Goal: Task Accomplishment & Management: Complete application form

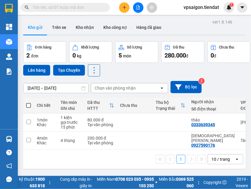
click at [137, 157] on div "1 10 / trang open" at bounding box center [135, 159] width 218 height 10
click at [94, 176] on span "Miền Nam 0708 023 035 - 0935 103 250" at bounding box center [124, 182] width 60 height 13
click at [71, 154] on div "1 10 / trang open" at bounding box center [135, 159] width 218 height 10
drag, startPoint x: 90, startPoint y: 159, endPoint x: 157, endPoint y: 165, distance: 67.4
click at [90, 159] on div "1 10 / trang open" at bounding box center [135, 159] width 218 height 10
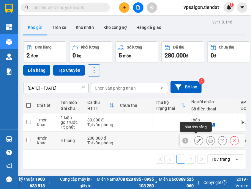
click at [200, 137] on button at bounding box center [199, 140] width 8 height 10
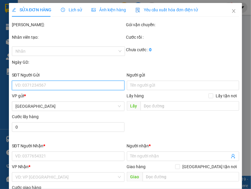
type input "0927590176"
type input "Hồng Thái"
type input "200.000"
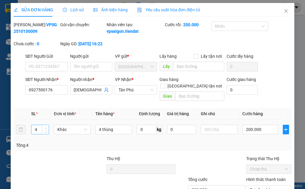
type input "5"
click at [47, 126] on span "up" at bounding box center [46, 128] width 4 height 4
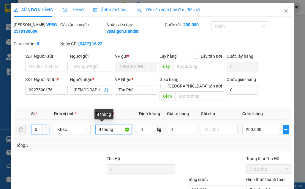
click at [101, 127] on input "4 thùng" at bounding box center [113, 129] width 37 height 10
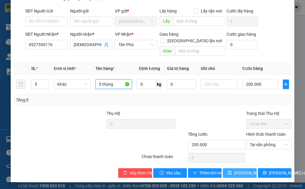
type input "5 thùng"
click at [235, 175] on span "Lưu thay đổi" at bounding box center [258, 172] width 48 height 7
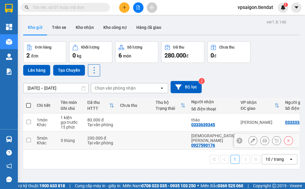
click at [170, 133] on td at bounding box center [171, 140] width 36 height 18
checkbox input "true"
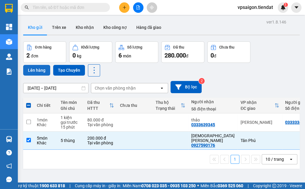
click at [43, 71] on button "Lên hàng" at bounding box center [36, 70] width 27 height 11
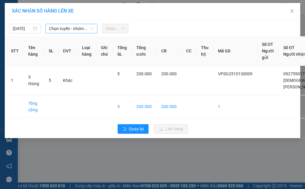
click at [69, 27] on span "Chọn tuyến - nhóm tuyến" at bounding box center [71, 28] width 45 height 9
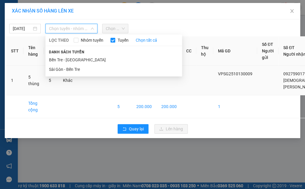
click at [71, 73] on li "Sài Gòn - Bến Tre" at bounding box center [113, 69] width 137 height 10
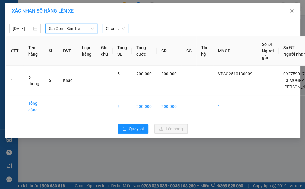
click at [115, 30] on span "Chọn chuyến" at bounding box center [115, 28] width 19 height 9
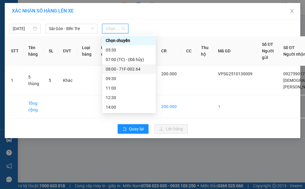
click at [123, 66] on div "08:00 - 71F-002.64" at bounding box center [129, 69] width 46 height 7
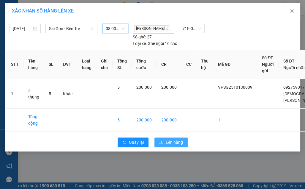
click at [176, 139] on span "Lên hàng" at bounding box center [174, 142] width 17 height 7
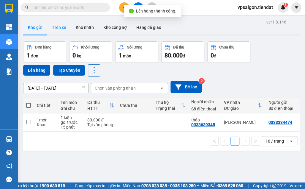
click at [48, 26] on button "Trên xe" at bounding box center [59, 27] width 24 height 14
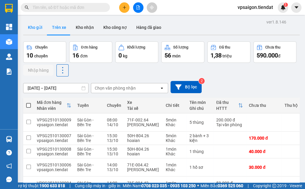
click at [38, 34] on button "Kho gửi" at bounding box center [35, 27] width 24 height 14
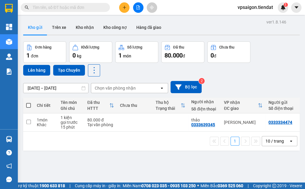
click at [120, 168] on div "ver 1.8.146 Kho gửi Trên xe Kho nhận Kho công nợ Hàng đã giao Đơn hàng 1 đơn Kh…" at bounding box center [161, 112] width 281 height 189
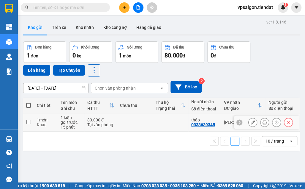
click at [163, 127] on td at bounding box center [171, 122] width 36 height 18
checkbox input "true"
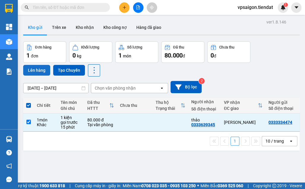
click at [30, 70] on button "Lên hàng" at bounding box center [36, 70] width 27 height 11
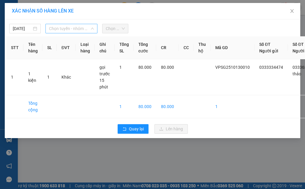
click at [50, 30] on span "Chọn tuyến - nhóm tuyến" at bounding box center [71, 28] width 45 height 9
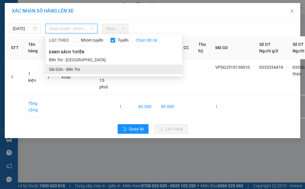
click at [56, 64] on li "Sài Gòn - Bến Tre" at bounding box center [113, 69] width 137 height 10
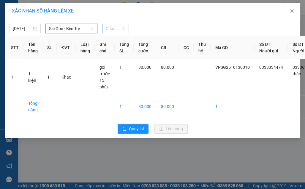
click at [112, 30] on span "Chọn chuyến" at bounding box center [115, 28] width 19 height 9
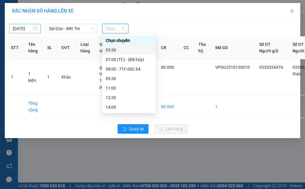
click at [15, 30] on input "14/10/2025" at bounding box center [22, 28] width 19 height 7
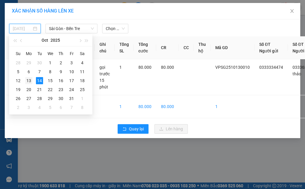
click at [30, 78] on div "13" at bounding box center [28, 80] width 7 height 7
type input "13/10/2025"
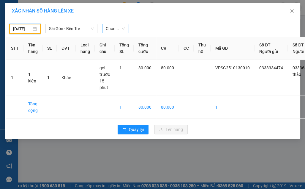
click at [121, 26] on span "Chọn chuyến" at bounding box center [115, 28] width 19 height 9
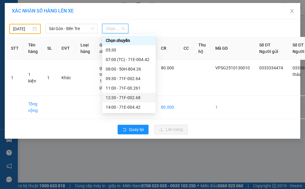
scroll to position [38, 0]
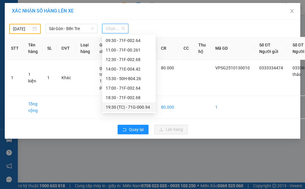
click at [120, 108] on div "19:30 (TC) - 71G-000.94" at bounding box center [129, 107] width 46 height 7
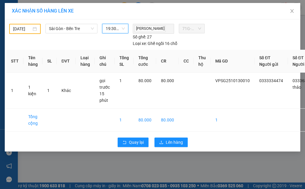
click at [115, 24] on span "19:30 (TC) - 71G-000.94" at bounding box center [115, 28] width 19 height 9
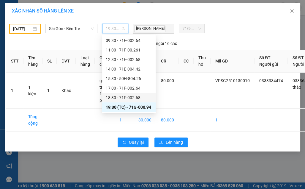
click at [115, 97] on div "18:30 - 71F-002.68" at bounding box center [129, 97] width 46 height 7
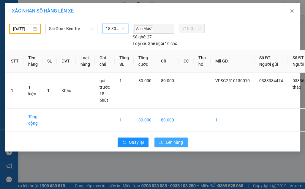
click at [170, 145] on span "Lên hàng" at bounding box center [174, 142] width 17 height 7
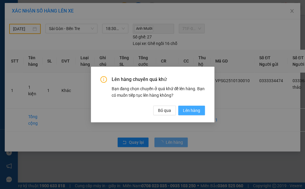
click at [195, 109] on span "Lên hàng" at bounding box center [191, 110] width 17 height 7
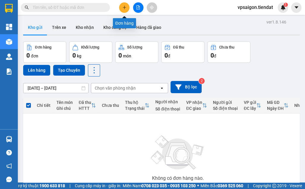
click at [127, 8] on button at bounding box center [124, 7] width 10 height 10
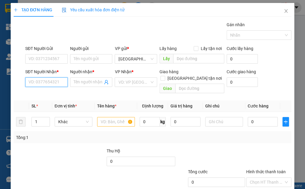
click at [45, 81] on input "SĐT Người Nhận *" at bounding box center [46, 82] width 42 height 10
type input "0"
click at [43, 94] on div "0941774154 - 10 hòn" at bounding box center [49, 93] width 40 height 7
type input "0941774154"
type input "10 hòn"
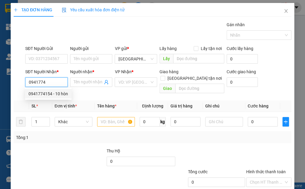
type input "trường học binh an"
type input "50.000"
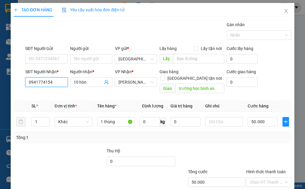
type input "0941774154"
click at [36, 82] on input "0941774154" at bounding box center [46, 82] width 42 height 10
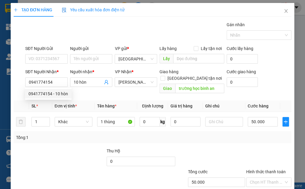
click at [61, 137] on div "Transit Pickup Surcharge Ids Transit Deliver Surcharge Ids Transit Deliver Surc…" at bounding box center [153, 117] width 278 height 193
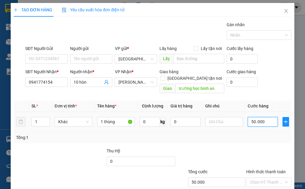
click at [251, 117] on input "50.000" at bounding box center [263, 122] width 30 height 10
type input "1"
type input "15"
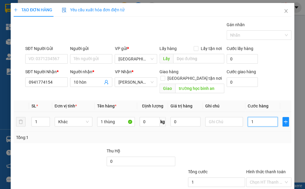
type input "15"
type input "150"
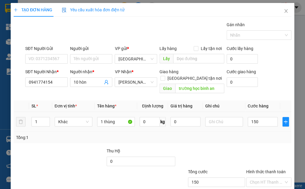
type input "150.000"
click at [251, 134] on div "Tổng: 1" at bounding box center [152, 137] width 273 height 7
click at [112, 156] on input "0" at bounding box center [141, 161] width 69 height 10
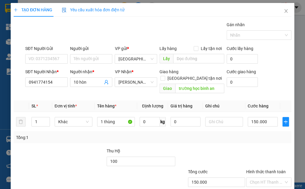
type input "100.000"
click at [127, 147] on div "Thu Hộ" at bounding box center [141, 151] width 69 height 9
click at [249, 118] on input "150.000" at bounding box center [263, 122] width 30 height 10
type input "5"
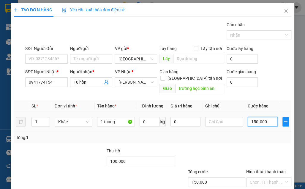
type input "5"
type input "50"
type input "50.000"
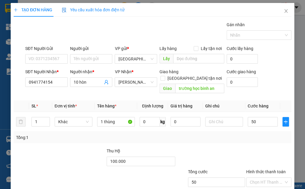
type input "50.000"
click at [251, 134] on div "Tổng: 1" at bounding box center [152, 137] width 273 height 7
click at [160, 135] on div "Tổng: 1" at bounding box center [153, 137] width 278 height 11
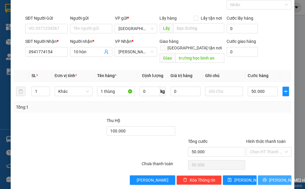
click at [251, 175] on button "Lưu và In" at bounding box center [275, 180] width 34 height 10
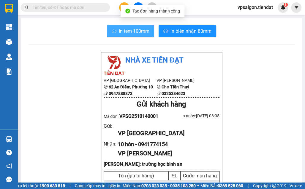
click at [131, 25] on button "In tem 100mm" at bounding box center [130, 31] width 47 height 12
click at [131, 26] on button "In tem 100mm" at bounding box center [130, 31] width 47 height 12
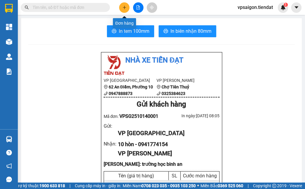
click at [124, 7] on icon "plus" at bounding box center [124, 7] width 3 height 0
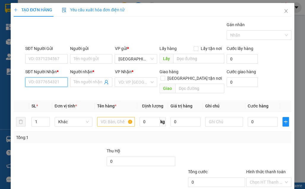
click at [55, 82] on input "SĐT Người Nhận *" at bounding box center [46, 82] width 42 height 10
click at [32, 84] on input "SĐT Người Nhận *" at bounding box center [46, 82] width 42 height 10
click at [33, 83] on input "SĐT Người Nhận *" at bounding box center [46, 82] width 42 height 10
type input "0909881983"
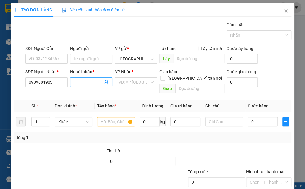
click at [87, 79] on input "Người nhận *" at bounding box center [88, 82] width 29 height 7
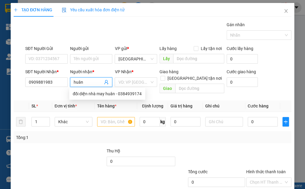
type input "huân"
click at [47, 134] on div "Tổng: 1" at bounding box center [67, 137] width 102 height 7
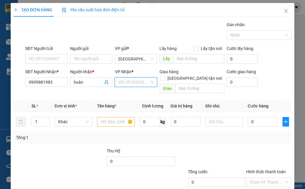
click at [132, 81] on input "search" at bounding box center [133, 82] width 31 height 9
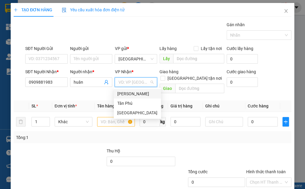
click at [135, 93] on div "Tiên Thuỷ" at bounding box center [137, 93] width 40 height 7
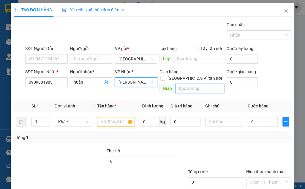
click at [184, 84] on input "text" at bounding box center [199, 88] width 49 height 10
type input "cầu cái gấm"
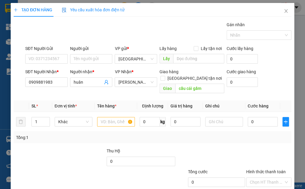
click at [237, 100] on th "Ghi chú" at bounding box center [224, 106] width 42 height 12
click at [102, 117] on input "text" at bounding box center [116, 122] width 38 height 10
type input "hồ sơ"
click at [203, 140] on div "Transit Pickup Surcharge Ids Transit Deliver Surcharge Ids Transit Deliver Surc…" at bounding box center [153, 117] width 278 height 193
click at [251, 117] on input "0" at bounding box center [263, 122] width 30 height 10
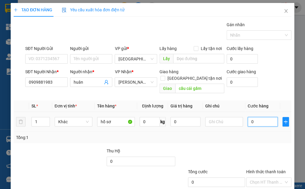
type input "3"
type input "30"
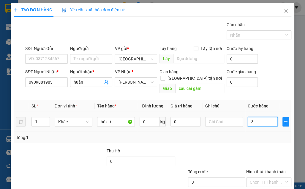
type input "30"
type input "30.000"
click at [251, 134] on div "Tổng: 1" at bounding box center [152, 137] width 273 height 7
click at [251, 169] on label "Hình thức thanh toán" at bounding box center [266, 171] width 40 height 5
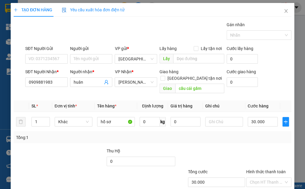
click at [251, 177] on input "Hình thức thanh toán" at bounding box center [267, 181] width 34 height 9
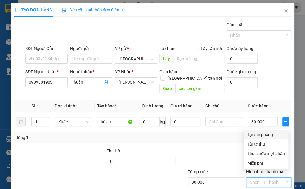
click at [251, 134] on div "Tại văn phòng" at bounding box center [266, 134] width 38 height 7
type input "0"
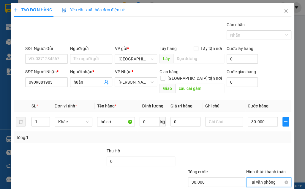
click at [251, 177] on span "Tại văn phòng" at bounding box center [269, 181] width 38 height 9
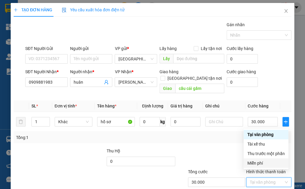
click at [235, 155] on div at bounding box center [211, 157] width 70 height 21
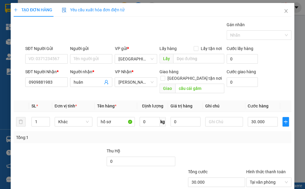
scroll to position [30, 0]
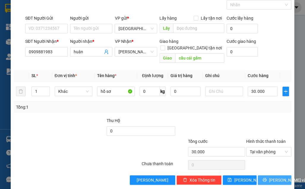
click at [251, 176] on span "Lưu và In" at bounding box center [290, 179] width 42 height 7
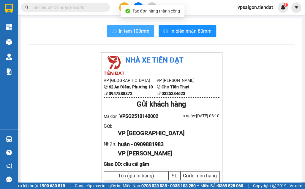
click at [127, 27] on button "In tem 100mm" at bounding box center [130, 31] width 47 height 12
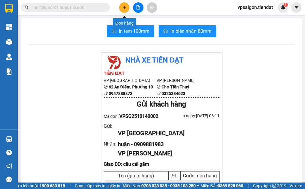
click at [123, 7] on icon "plus" at bounding box center [124, 7] width 4 height 4
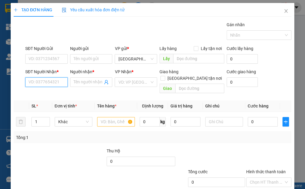
click at [54, 81] on input "SĐT Người Nhận *" at bounding box center [46, 82] width 42 height 10
click at [57, 134] on div "Tổng: 1" at bounding box center [153, 137] width 278 height 11
click at [48, 82] on input "661" at bounding box center [46, 82] width 42 height 10
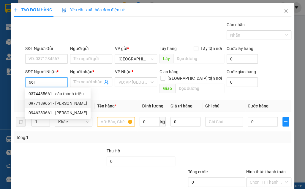
click at [68, 104] on div "0977189661 - phước thịnh" at bounding box center [58, 103] width 59 height 7
type input "0977189661"
type input "phước thịnh"
type input "125.000"
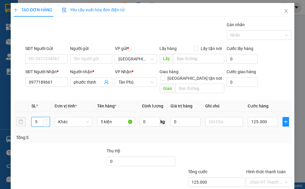
click at [42, 117] on input "5" at bounding box center [41, 121] width 18 height 9
type input "6"
click at [115, 117] on input "5 kiện" at bounding box center [116, 122] width 38 height 10
type input "5"
type input "6 thùng"
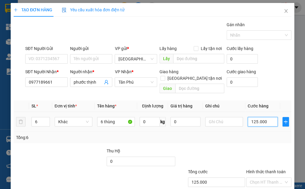
click at [251, 117] on input "125.000" at bounding box center [263, 122] width 30 height 10
type input "0"
type input "1"
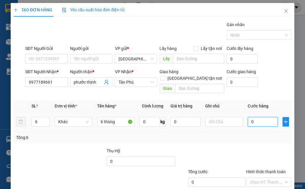
type input "1"
type input "01"
type input "15"
type input "015"
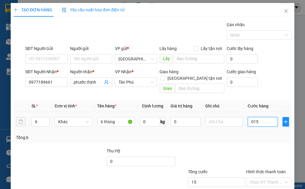
type input "150"
type input "0.150"
type input "150.000"
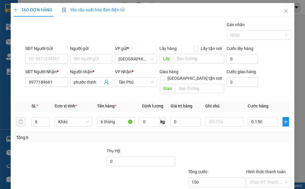
type input "150.000"
click at [244, 134] on div "Tổng: 6" at bounding box center [152, 137] width 273 height 7
click at [251, 177] on input "Hình thức thanh toán" at bounding box center [267, 181] width 34 height 9
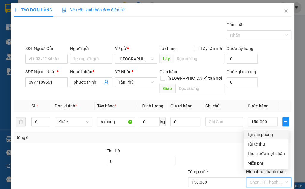
click at [251, 134] on div "Tại văn phòng" at bounding box center [266, 134] width 38 height 7
type input "0"
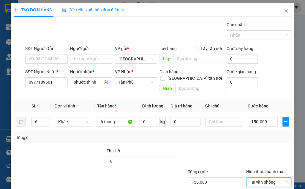
scroll to position [30, 0]
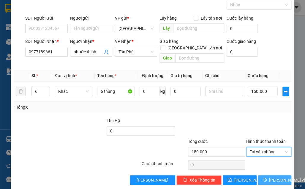
click at [251, 176] on span "Lưu và In" at bounding box center [290, 179] width 42 height 7
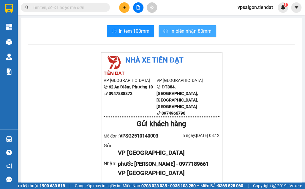
click at [179, 30] on span "In biên nhận 80mm" at bounding box center [190, 30] width 41 height 7
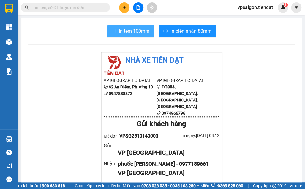
click at [132, 31] on span "In tem 100mm" at bounding box center [134, 30] width 31 height 7
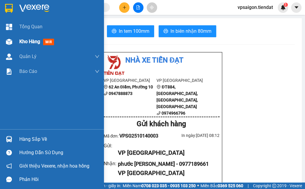
click at [23, 39] on span "Kho hàng" at bounding box center [29, 42] width 21 height 6
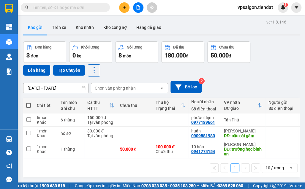
click at [106, 163] on div "1 10 / trang open" at bounding box center [161, 167] width 277 height 19
click at [90, 176] on div "1 10 / trang open" at bounding box center [161, 167] width 277 height 19
click at [88, 173] on div "1 10 / trang open" at bounding box center [162, 167] width 272 height 10
drag, startPoint x: 134, startPoint y: 176, endPoint x: 138, endPoint y: 171, distance: 6.7
click at [134, 176] on div "1 10 / trang open" at bounding box center [161, 167] width 277 height 19
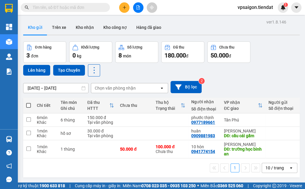
drag, startPoint x: 152, startPoint y: 178, endPoint x: 154, endPoint y: 170, distance: 8.6
click at [152, 177] on div "1 10 / trang open" at bounding box center [161, 167] width 277 height 19
click at [251, 121] on icon at bounding box center [253, 120] width 4 height 4
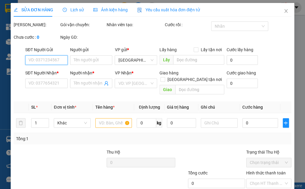
type input "0977189661"
type input "phước thịnh"
type input "150.000"
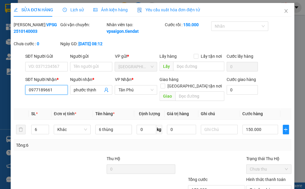
click at [35, 94] on input "0977189661" at bounding box center [46, 90] width 42 height 10
click at [251, 53] on div "SỬA ĐƠN HÀNG Lịch sử Ảnh kiện hàng Yêu cầu xuất hóa đơn điện tử Total Paid Fee …" at bounding box center [152, 94] width 305 height 189
click at [122, 151] on div "Total Paid Fee 150.000 Total UnPaid Fee 0 Cash Collection Total Fee Mã ĐH: VPSG…" at bounding box center [153, 121] width 278 height 201
click at [164, 142] on div "Tổng: 6" at bounding box center [152, 145] width 273 height 7
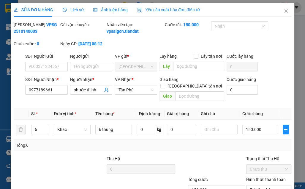
drag, startPoint x: 158, startPoint y: 112, endPoint x: 230, endPoint y: 115, distance: 71.7
click at [158, 142] on div "Tổng: 6" at bounding box center [152, 145] width 273 height 7
click at [130, 162] on div "Thu Hộ" at bounding box center [141, 159] width 69 height 9
click at [251, 9] on span "Close" at bounding box center [286, 11] width 17 height 17
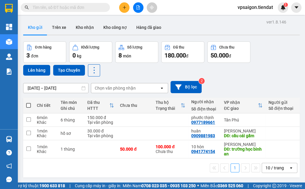
click at [147, 176] on div "1 10 / trang open" at bounding box center [161, 167] width 277 height 19
click at [75, 188] on span "Cung cấp máy in - giấy in:" at bounding box center [98, 185] width 46 height 7
click at [35, 104] on th "Chi tiết" at bounding box center [46, 105] width 24 height 16
click at [30, 103] on span at bounding box center [28, 105] width 5 height 5
click at [29, 102] on input "checkbox" at bounding box center [29, 102] width 0 height 0
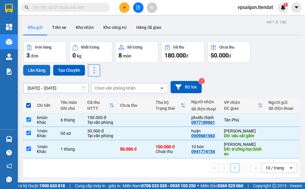
click at [34, 71] on button "Lên hàng" at bounding box center [36, 70] width 27 height 11
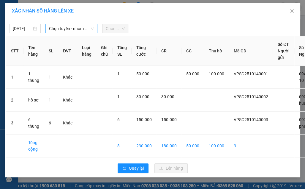
click at [81, 28] on span "Chọn tuyến - nhóm tuyến" at bounding box center [71, 28] width 45 height 9
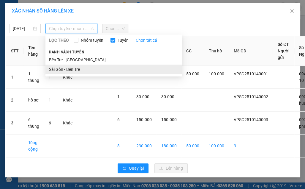
click at [78, 66] on li "Sài Gòn - Bến Tre" at bounding box center [113, 69] width 137 height 10
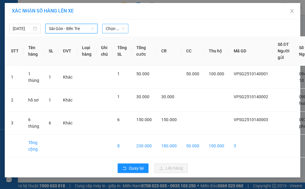
click at [108, 30] on span "Chọn chuyến" at bounding box center [115, 28] width 19 height 9
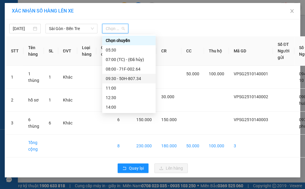
click at [119, 78] on div "09:30 - 50H-807.34" at bounding box center [129, 78] width 46 height 7
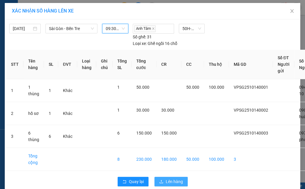
click at [171, 181] on span "Lên hàng" at bounding box center [174, 181] width 17 height 7
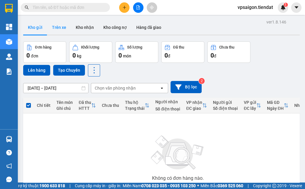
click at [61, 30] on button "Trên xe" at bounding box center [59, 27] width 24 height 14
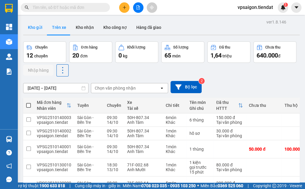
click at [33, 29] on button "Kho gửi" at bounding box center [35, 27] width 24 height 14
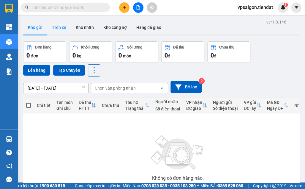
click at [55, 26] on button "Trên xe" at bounding box center [59, 27] width 24 height 14
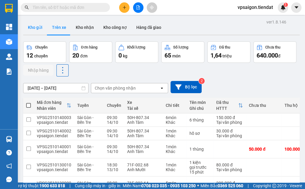
click at [32, 27] on button "Kho gửi" at bounding box center [35, 27] width 24 height 14
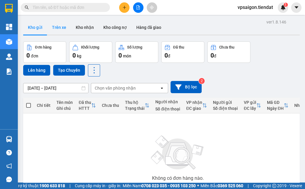
click at [65, 28] on button "Trên xe" at bounding box center [59, 27] width 24 height 14
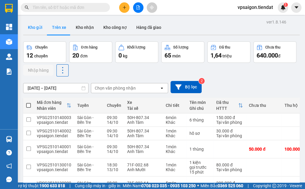
click at [41, 33] on button "Kho gửi" at bounding box center [35, 27] width 24 height 14
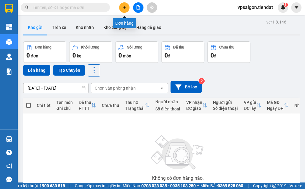
click at [122, 5] on button at bounding box center [124, 7] width 10 height 10
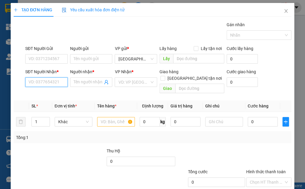
click at [52, 77] on input "SĐT Người Nhận *" at bounding box center [46, 82] width 42 height 10
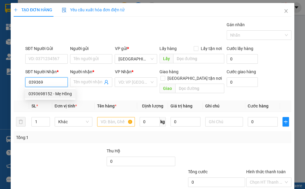
click at [48, 90] on div "0393698152 - Mẹ Hồng" at bounding box center [50, 93] width 43 height 7
type input "0393698152"
type input "Mẹ Hồng"
type input "Quán 81 Lộ Nhị Tỳ"
type input "80.000"
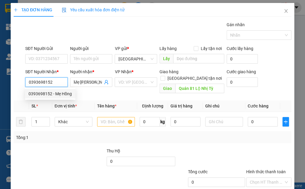
type input "80.000"
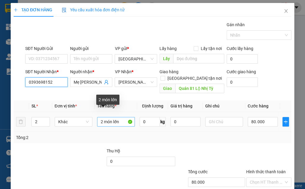
type input "0393698152"
click at [121, 117] on input "2 món lớn" at bounding box center [116, 122] width 38 height 10
type input "2 Bao"
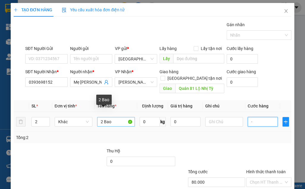
type input "0"
click at [251, 117] on input "0" at bounding box center [263, 122] width 30 height 10
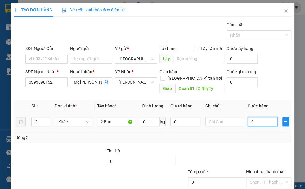
click at [251, 117] on input "0" at bounding box center [263, 122] width 30 height 10
type input "1"
type input "01"
type input "10"
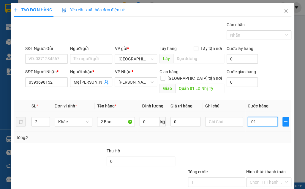
type input "10"
type input "010"
type input "100"
type input "0.100"
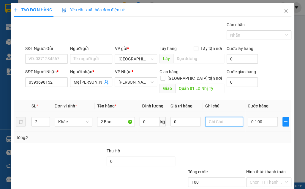
type input "100.000"
click at [239, 117] on input "text" at bounding box center [224, 122] width 38 height 10
click at [40, 84] on input "0393698152" at bounding box center [46, 82] width 42 height 10
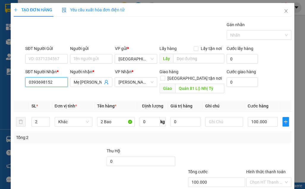
click at [40, 84] on input "0393698152" at bounding box center [46, 82] width 42 height 10
click at [84, 153] on div at bounding box center [82, 157] width 47 height 21
click at [251, 121] on td "100.000" at bounding box center [262, 122] width 35 height 20
click at [251, 117] on input "100.000" at bounding box center [263, 122] width 30 height 10
click at [251, 139] on div "Transit Pickup Surcharge Ids Transit Deliver Surcharge Ids Transit Deliver Surc…" at bounding box center [153, 117] width 278 height 193
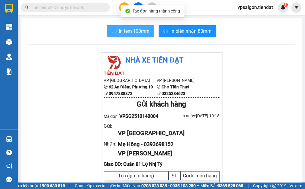
click at [138, 28] on span "In tem 100mm" at bounding box center [134, 30] width 31 height 7
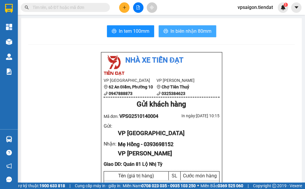
click at [189, 28] on span "In biên nhận 80mm" at bounding box center [190, 30] width 41 height 7
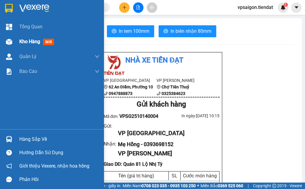
click at [20, 41] on span "Kho hàng" at bounding box center [29, 42] width 21 height 6
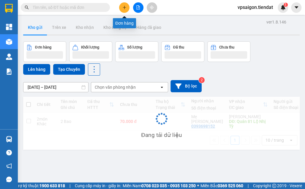
click at [124, 6] on icon "plus" at bounding box center [124, 7] width 0 height 3
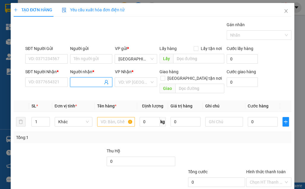
click at [83, 80] on input "Người nhận *" at bounding box center [88, 82] width 29 height 7
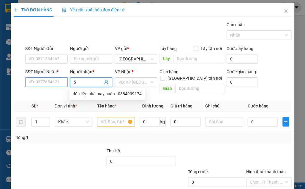
type input "5"
click at [53, 83] on input "SĐT Người Nhận *" at bounding box center [46, 82] width 42 height 10
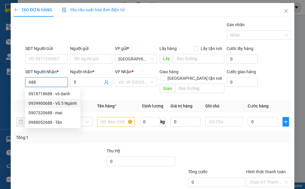
click at [51, 102] on div "0939900688 - Vũ 5 Ngành" at bounding box center [53, 103] width 48 height 7
type input "0939900688"
type input "Vũ 5 Ngành"
type input "cầu bầu đại"
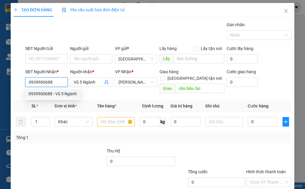
type input "80.000"
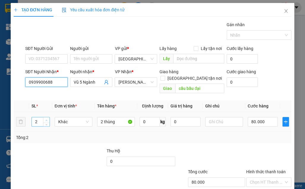
type input "0939900688"
type input "3"
click at [48, 117] on span "Increase Value" at bounding box center [46, 119] width 7 height 5
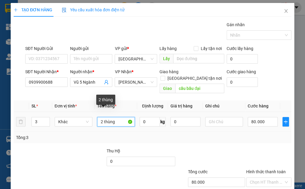
click at [103, 117] on input "2 thùng" at bounding box center [116, 122] width 38 height 10
type input "3 thùng"
type input "1"
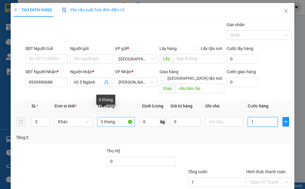
type input "12"
type input "120"
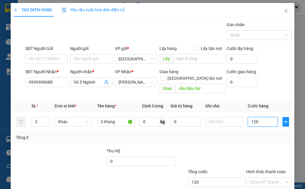
type input "120"
type input "120.000"
click at [58, 147] on div at bounding box center [36, 157] width 47 height 21
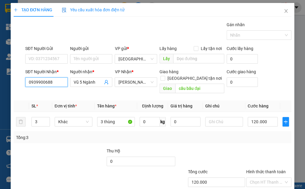
click at [45, 81] on input "0939900688" at bounding box center [46, 82] width 42 height 10
click at [139, 134] on div "Tổng: 3" at bounding box center [152, 137] width 273 height 7
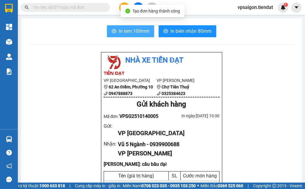
click at [122, 31] on span "In tem 100mm" at bounding box center [134, 30] width 31 height 7
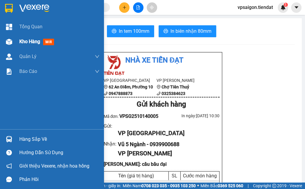
click at [25, 41] on span "Kho hàng" at bounding box center [29, 42] width 21 height 6
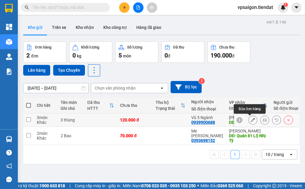
click at [251, 120] on icon at bounding box center [253, 120] width 4 height 4
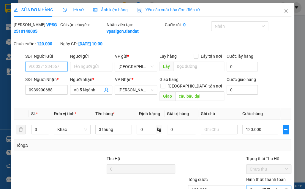
click at [251, 185] on span "Chọn HT Thanh Toán" at bounding box center [269, 189] width 38 height 9
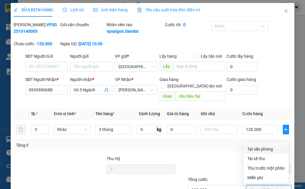
click at [251, 146] on div "Tại văn phòng" at bounding box center [266, 149] width 38 height 7
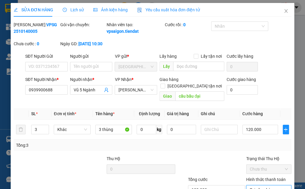
click at [251, 179] on div "SỬA ĐƠN HÀNG Lịch sử Ảnh kiện hàng Yêu cầu xuất hóa đơn điện tử Total Paid Fee …" at bounding box center [153, 115] width 284 height 224
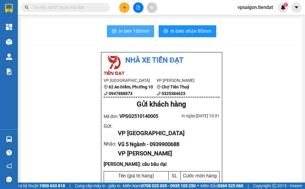
click at [124, 27] on button "In tem 100mm" at bounding box center [130, 31] width 47 height 12
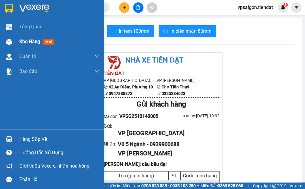
click at [19, 46] on div "Kho hàng mới" at bounding box center [59, 41] width 80 height 15
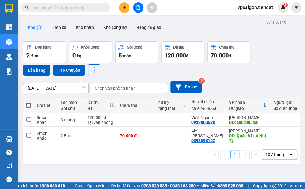
click at [124, 11] on button at bounding box center [124, 7] width 10 height 10
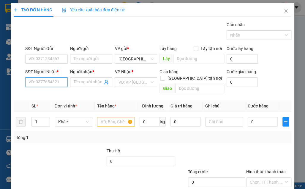
click at [63, 84] on input "SĐT Người Nhận *" at bounding box center [46, 82] width 42 height 10
click at [82, 85] on span at bounding box center [91, 82] width 42 height 10
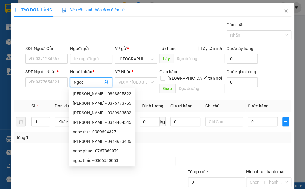
type input "Ngoc C"
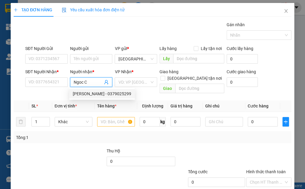
click at [88, 96] on div "ngọc chi - 0379025299" at bounding box center [102, 93] width 59 height 7
type input "0379025299"
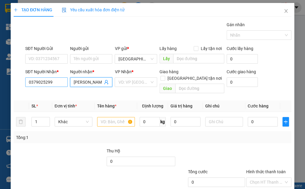
type input "ngọc chi"
click at [57, 84] on input "0379025299" at bounding box center [46, 82] width 42 height 10
click at [53, 78] on input "0379025299" at bounding box center [46, 82] width 42 height 10
click at [90, 84] on input "ngọc chi" at bounding box center [88, 82] width 29 height 7
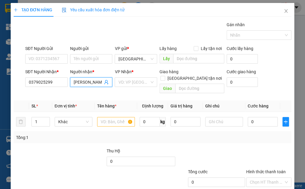
click at [90, 84] on input "ngọc chi" at bounding box center [88, 82] width 29 height 7
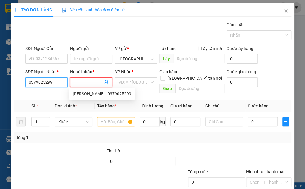
click at [51, 80] on input "0379025299" at bounding box center [46, 82] width 42 height 10
click at [55, 83] on input "0379025299" at bounding box center [46, 82] width 42 height 10
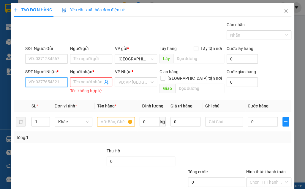
paste input "0379025299"
type input "0379025299"
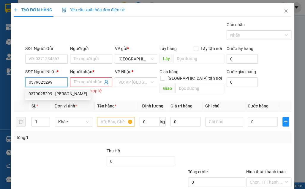
click at [50, 93] on div "0379025299 - ngọc chi" at bounding box center [58, 93] width 59 height 7
type input "ngọc chi"
type input "bánh kem như ý"
type input "120.000"
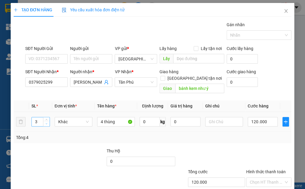
click at [46, 122] on icon "down" at bounding box center [46, 123] width 2 height 2
click at [46, 119] on icon "up" at bounding box center [46, 120] width 2 height 2
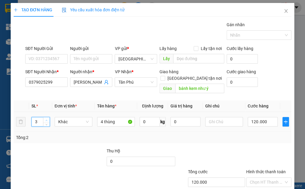
click at [46, 119] on icon "up" at bounding box center [46, 120] width 2 height 2
type input "5"
click at [47, 119] on icon "up" at bounding box center [46, 120] width 2 height 2
click at [102, 117] on input "4 thùng" at bounding box center [116, 122] width 38 height 10
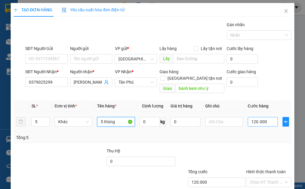
type input "5 thùng"
click at [251, 118] on input "120.000" at bounding box center [263, 122] width 30 height 10
type input "1"
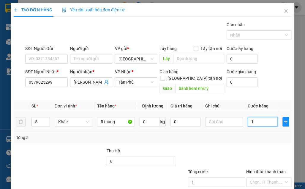
type input "15"
type input "150"
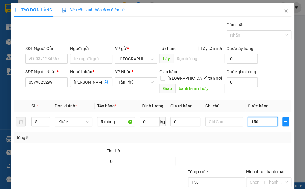
type input "150"
type input "150.000"
click at [251, 147] on div at bounding box center [269, 157] width 47 height 21
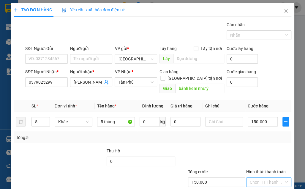
click at [251, 177] on input "Hình thức thanh toán" at bounding box center [267, 181] width 34 height 9
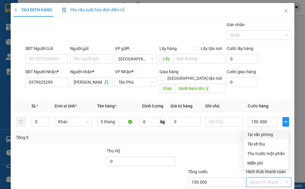
click at [251, 134] on div "Tại văn phòng" at bounding box center [266, 134] width 38 height 7
type input "0"
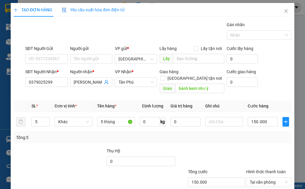
click at [81, 136] on div "Transit Pickup Surcharge Ids Transit Deliver Surcharge Ids Transit Deliver Surc…" at bounding box center [153, 117] width 278 height 193
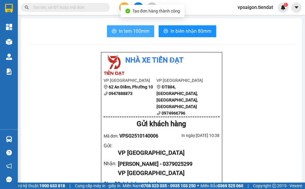
click at [119, 33] on span "In tem 100mm" at bounding box center [134, 30] width 31 height 7
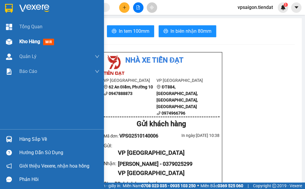
drag, startPoint x: 26, startPoint y: 39, endPoint x: 34, endPoint y: 40, distance: 8.7
click at [26, 39] on span "Kho hàng" at bounding box center [29, 42] width 21 height 6
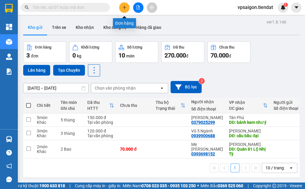
click at [122, 8] on button at bounding box center [124, 7] width 10 height 10
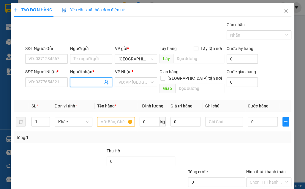
click at [83, 82] on input "Người nhận *" at bounding box center [88, 82] width 29 height 7
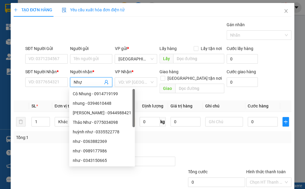
type input "Nhựt"
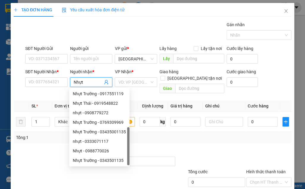
click at [97, 166] on div "Nhựt Thu - 0919533379" at bounding box center [99, 169] width 53 height 7
type input "0919533379"
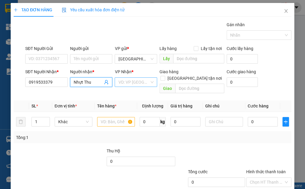
type input "Nhựt Thu"
click at [140, 83] on input "search" at bounding box center [133, 82] width 31 height 9
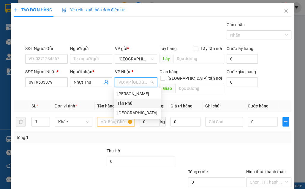
click at [124, 102] on div "Tân Phú" at bounding box center [137, 103] width 40 height 7
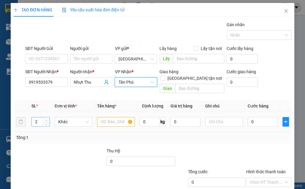
click at [47, 118] on span "up" at bounding box center [47, 120] width 4 height 4
type input "4"
click at [47, 118] on span "up" at bounding box center [47, 120] width 4 height 4
click at [104, 117] on input "text" at bounding box center [116, 122] width 38 height 10
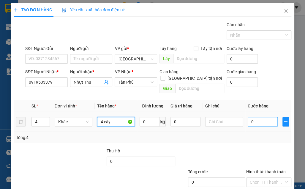
type input "4 cây"
click at [251, 117] on input "0" at bounding box center [263, 122] width 30 height 10
type input "2"
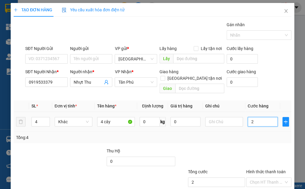
type input "20"
type input "200"
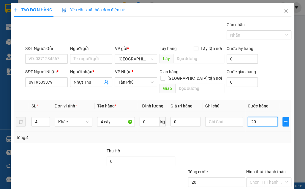
type input "200"
type input "200.000"
click at [251, 124] on td "200.000" at bounding box center [262, 122] width 35 height 20
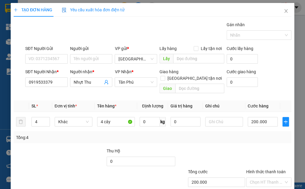
type input "1"
type input "0"
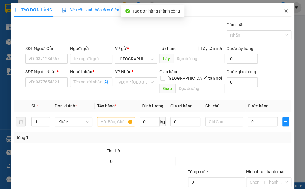
click at [251, 11] on span "Close" at bounding box center [286, 11] width 17 height 17
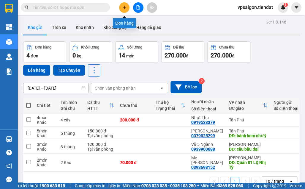
click at [124, 6] on icon "plus" at bounding box center [124, 7] width 4 height 4
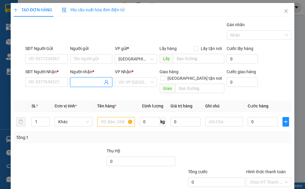
click at [80, 82] on input "Người nhận *" at bounding box center [88, 82] width 29 height 7
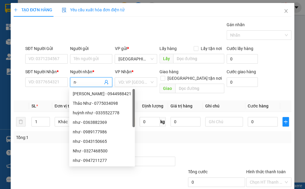
type input "n"
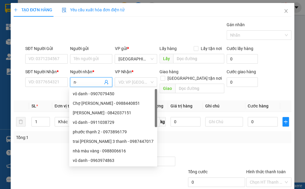
type input "n"
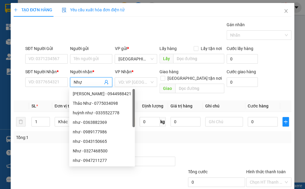
type input "Nhựt"
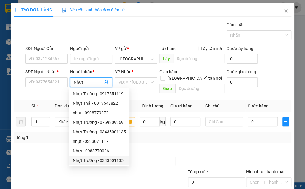
click at [104, 157] on div "Nhựt Trường - 0343501135" at bounding box center [99, 160] width 53 height 7
type input "0343501135"
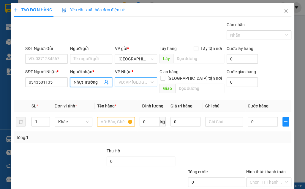
type input "Nhựt Trường"
click at [132, 80] on input "search" at bounding box center [133, 82] width 31 height 9
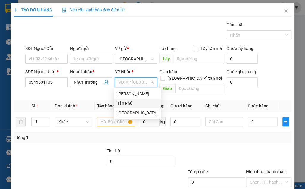
click at [127, 102] on div "Tân Phú" at bounding box center [137, 103] width 40 height 7
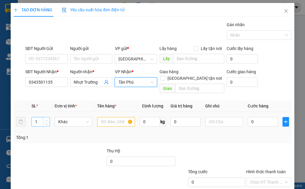
type input "2"
click at [45, 118] on span "up" at bounding box center [47, 120] width 4 height 4
click at [116, 117] on input "text" at bounding box center [116, 122] width 38 height 10
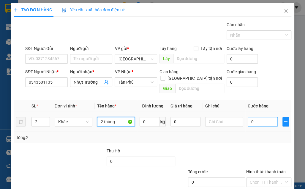
type input "2 thùng"
click at [251, 117] on input "0" at bounding box center [263, 122] width 30 height 10
type input "8"
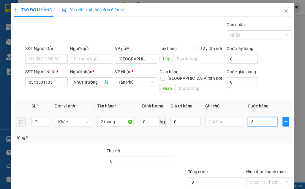
type input "80"
type input "80.000"
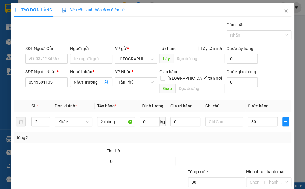
type input "80.000"
click at [251, 134] on div "Tổng: 2" at bounding box center [152, 137] width 273 height 7
click at [54, 82] on input "0343501135" at bounding box center [46, 82] width 42 height 10
drag, startPoint x: 286, startPoint y: 52, endPoint x: 100, endPoint y: 113, distance: 195.5
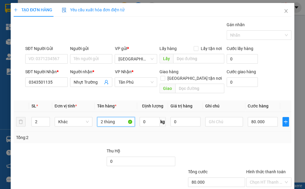
click at [100, 117] on input "2 thùng" at bounding box center [116, 122] width 38 height 10
click at [146, 134] on div "Tổng: 2" at bounding box center [153, 137] width 278 height 11
click at [161, 29] on div "Gán nhãn Nhãn" at bounding box center [158, 31] width 269 height 21
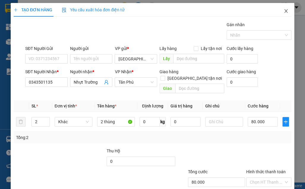
click at [251, 9] on span "Close" at bounding box center [286, 11] width 17 height 17
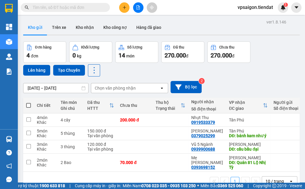
click at [150, 54] on div "14 món" at bounding box center [137, 55] width 37 height 8
click at [146, 63] on div "Đơn hàng 4 đơn Khối lượng 0 kg Số lượng 14 món Đã thu 270.000 đ Chưa thu 270.00…" at bounding box center [161, 58] width 277 height 35
click at [165, 76] on div "12/10/2025 – 14/10/2025 Press the down arrow key to interact with the calendar …" at bounding box center [161, 86] width 277 height 21
click at [126, 2] on div "Kết quả tìm kiếm ( 0 ) Bộ lọc No Data vpsaigon.tiendat 1" at bounding box center [152, 7] width 305 height 15
click at [123, 6] on icon "plus" at bounding box center [124, 7] width 4 height 4
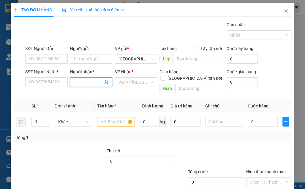
click at [84, 86] on span at bounding box center [91, 82] width 42 height 10
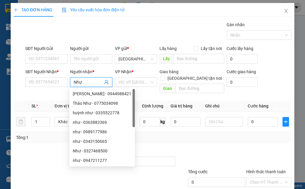
type input "Nhựt"
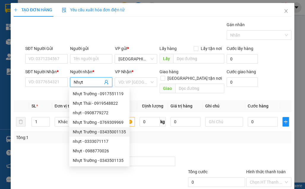
click at [105, 132] on div "Nhựt Trường - 03435001135" at bounding box center [99, 131] width 53 height 7
type input "03435001135"
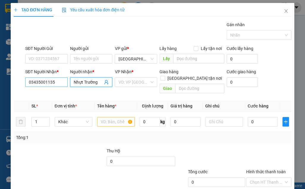
type input "Nhựt Trường"
click at [44, 83] on input "03435001135" at bounding box center [46, 82] width 42 height 10
click at [46, 82] on input "03435001135" at bounding box center [46, 82] width 42 height 10
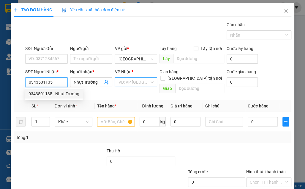
type input "0343501135"
click at [142, 80] on input "search" at bounding box center [133, 82] width 31 height 9
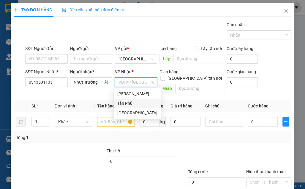
click at [130, 102] on div "Tân Phú" at bounding box center [137, 103] width 40 height 7
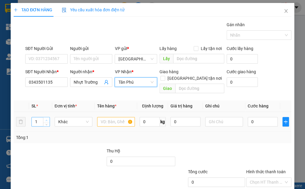
type input "2"
click at [45, 119] on icon "up" at bounding box center [46, 120] width 2 height 2
click at [106, 117] on input "text" at bounding box center [116, 122] width 38 height 10
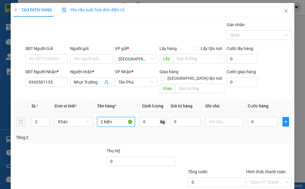
type input "2 kiện"
click at [251, 117] on input "0" at bounding box center [263, 122] width 30 height 10
type input "8"
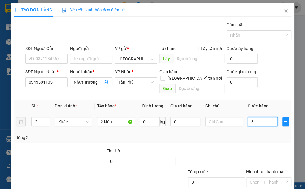
type input "80"
type input "80.000"
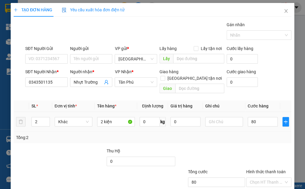
type input "80.000"
click at [251, 122] on td "80.000" at bounding box center [262, 122] width 35 height 20
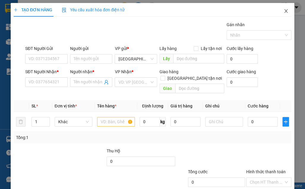
click at [251, 7] on span "Close" at bounding box center [286, 11] width 17 height 17
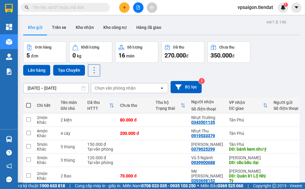
click at [235, 84] on div "12/10/2025 – 14/10/2025 Press the down arrow key to interact with the calendar …" at bounding box center [161, 87] width 277 height 12
click at [155, 71] on div "Đơn hàng 5 đơn Khối lượng 0 kg Số lượng 16 món Đã thu 270.000 đ Chưa thu 350.00…" at bounding box center [161, 58] width 277 height 35
click at [122, 9] on icon "plus" at bounding box center [124, 7] width 4 height 4
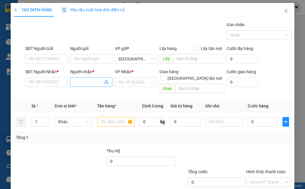
click at [83, 79] on input "Người nhận *" at bounding box center [88, 82] width 29 height 7
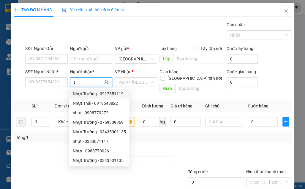
click at [92, 82] on input "t" at bounding box center [88, 82] width 29 height 7
click at [91, 78] on span "t" at bounding box center [91, 82] width 42 height 10
click at [81, 81] on input "t" at bounding box center [88, 82] width 29 height 7
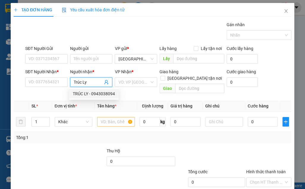
click at [89, 96] on div "TRÚC LY - 0943038094" at bounding box center [94, 93] width 42 height 7
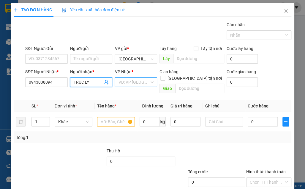
click at [130, 80] on input "search" at bounding box center [133, 82] width 31 height 9
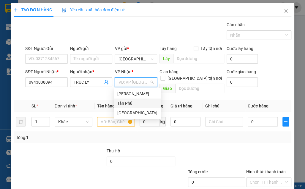
click at [132, 100] on div "Tân Phú" at bounding box center [137, 103] width 40 height 7
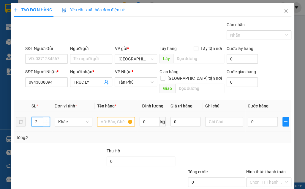
click at [48, 117] on span "Increase Value" at bounding box center [46, 119] width 7 height 5
click at [105, 117] on input "text" at bounding box center [116, 122] width 38 height 10
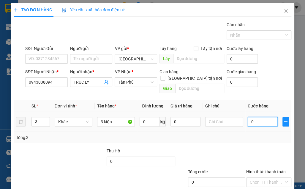
click at [251, 117] on input "0" at bounding box center [263, 122] width 30 height 10
click at [251, 132] on div "Tổng: 3" at bounding box center [153, 137] width 278 height 11
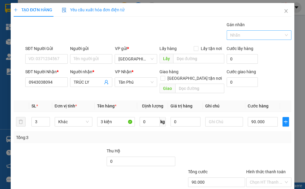
click at [240, 39] on div "Nhãn" at bounding box center [259, 35] width 65 height 10
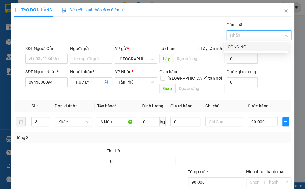
click at [241, 43] on div "CÔNG NỢ" at bounding box center [256, 47] width 64 height 10
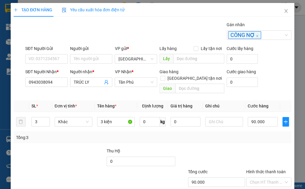
click at [205, 29] on div "Gán nhãn CÔNG NỢ" at bounding box center [158, 31] width 269 height 21
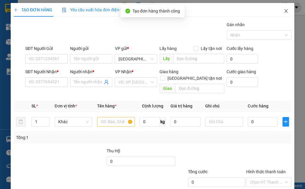
click at [251, 9] on icon "close" at bounding box center [286, 11] width 5 height 5
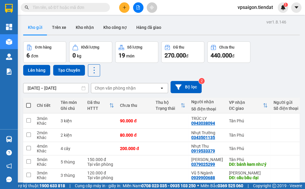
click at [124, 3] on button at bounding box center [124, 7] width 10 height 10
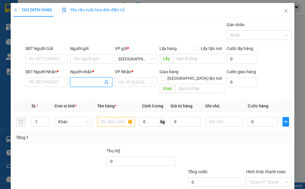
click at [90, 81] on input "Người nhận *" at bounding box center [88, 82] width 29 height 7
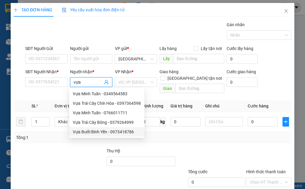
click at [100, 131] on div "Vựa Bưởi Bình Yến - 0973418786" at bounding box center [107, 131] width 68 height 7
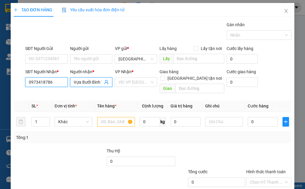
click at [41, 79] on input "0973418786" at bounding box center [46, 82] width 42 height 10
click at [99, 85] on input "Vựa Bưởi Bình Yến" at bounding box center [88, 82] width 29 height 7
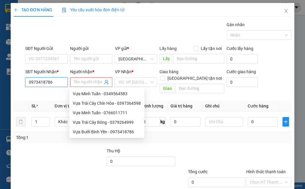
click at [58, 83] on input "0973418786" at bounding box center [46, 82] width 42 height 10
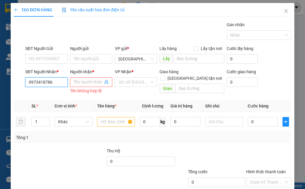
click at [56, 83] on input "0973418786" at bounding box center [46, 82] width 42 height 10
paste input "0973418786"
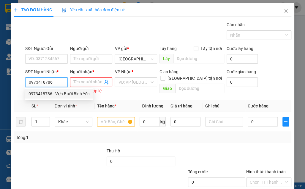
click at [54, 94] on div "0973418786 - Vựa Bưởi Bình Yến" at bounding box center [59, 93] width 61 height 7
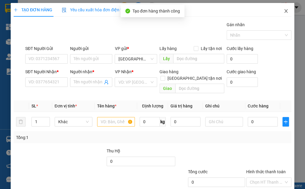
click at [251, 11] on span "Close" at bounding box center [286, 11] width 17 height 17
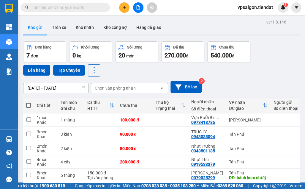
click at [157, 74] on div "Đơn hàng 7 đơn Khối lượng 0 kg Số lượng 20 món Đã thu 270.000 đ Chưa thu 540.00…" at bounding box center [161, 58] width 277 height 35
click at [140, 74] on div "Đơn hàng 7 đơn Khối lượng 0 kg Số lượng 20 món Đã thu 270.000 đ Chưa thu 540.00…" at bounding box center [161, 58] width 277 height 35
click at [125, 78] on div "12/10/2025 – 14/10/2025 Press the down arrow key to interact with the calendar …" at bounding box center [161, 86] width 277 height 21
drag, startPoint x: 138, startPoint y: 72, endPoint x: 136, endPoint y: 79, distance: 6.5
click at [138, 72] on div "Đơn hàng 7 đơn Khối lượng 0 kg Số lượng 20 món Đã thu 270.000 đ Chưa thu 540.00…" at bounding box center [161, 58] width 277 height 35
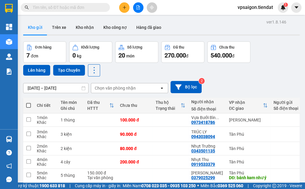
click at [141, 182] on td at bounding box center [135, 188] width 36 height 13
click at [146, 182] on td at bounding box center [135, 188] width 36 height 13
click at [162, 168] on td at bounding box center [171, 174] width 36 height 13
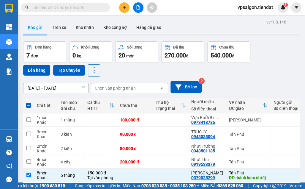
click at [176, 142] on td at bounding box center [171, 148] width 36 height 13
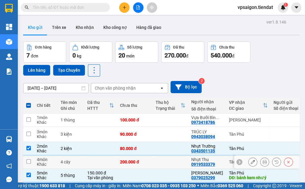
click at [173, 155] on td at bounding box center [171, 161] width 36 height 13
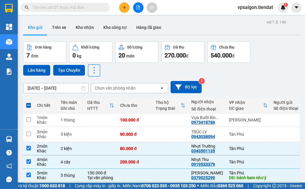
click at [170, 113] on td at bounding box center [171, 119] width 36 height 13
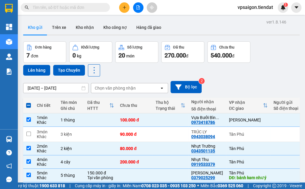
click at [49, 76] on div "12/10/2025 – 14/10/2025 Press the down arrow key to interact with the calendar …" at bounding box center [161, 86] width 277 height 21
click at [36, 68] on button "Lên hàng" at bounding box center [36, 70] width 27 height 11
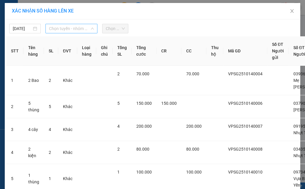
click at [64, 27] on span "Chọn tuyến - nhóm tuyến" at bounding box center [71, 28] width 45 height 9
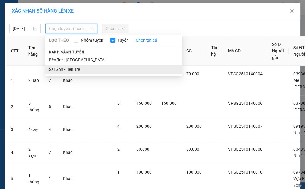
click at [65, 68] on li "Sài Gòn - Bến Tre" at bounding box center [113, 69] width 137 height 10
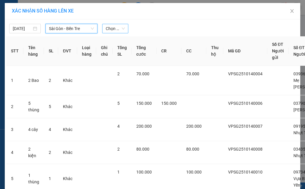
click at [112, 32] on span "Chọn chuyến" at bounding box center [115, 28] width 19 height 9
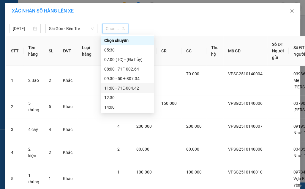
click at [117, 89] on div "11:00 - 71E-004.42" at bounding box center [127, 88] width 46 height 7
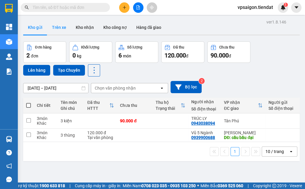
click at [58, 29] on button "Trên xe" at bounding box center [59, 27] width 24 height 14
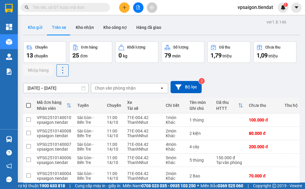
click at [34, 33] on button "Kho gửi" at bounding box center [35, 27] width 24 height 14
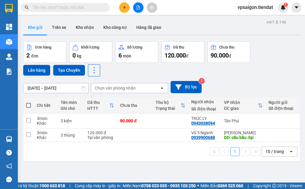
click at [102, 173] on div "ver 1.8.146 Kho gửi Trên xe Kho nhận Kho công nợ Hàng đã giao Đơn hàng 2 đơn Kh…" at bounding box center [161, 112] width 281 height 189
click at [125, 7] on icon "plus" at bounding box center [124, 7] width 4 height 4
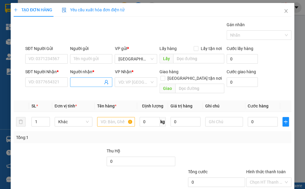
click at [86, 80] on input "Người nhận *" at bounding box center [88, 82] width 29 height 7
click at [49, 83] on input "SĐT Người Nhận *" at bounding box center [46, 82] width 42 height 10
click at [77, 81] on input "lê nam" at bounding box center [88, 82] width 29 height 7
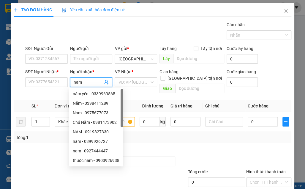
click at [91, 80] on input "nam" at bounding box center [88, 82] width 29 height 7
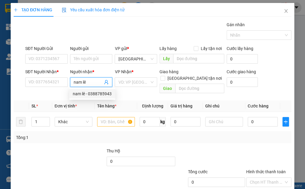
click at [108, 96] on div "nam lê - 0388785943" at bounding box center [92, 93] width 39 height 7
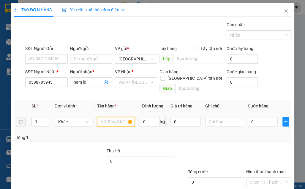
click at [105, 117] on input "text" at bounding box center [116, 122] width 38 height 10
click at [251, 122] on td "40.000" at bounding box center [262, 122] width 35 height 20
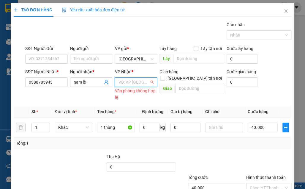
click at [125, 78] on input "search" at bounding box center [133, 82] width 31 height 9
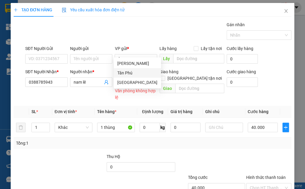
click at [129, 75] on div "Tân Phú" at bounding box center [137, 73] width 40 height 7
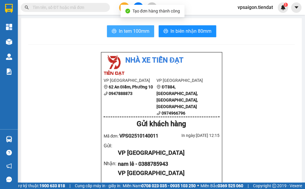
click at [134, 32] on span "In tem 100mm" at bounding box center [134, 30] width 31 height 7
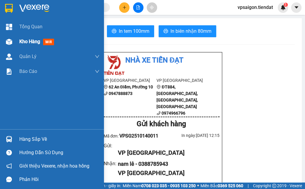
click at [24, 40] on span "Kho hàng" at bounding box center [29, 42] width 21 height 6
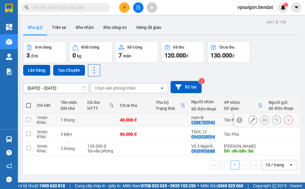
click at [200, 124] on div "0388785943" at bounding box center [203, 122] width 24 height 5
click at [124, 165] on div "1 10 / trang open" at bounding box center [162, 164] width 272 height 10
